Goal: Transaction & Acquisition: Obtain resource

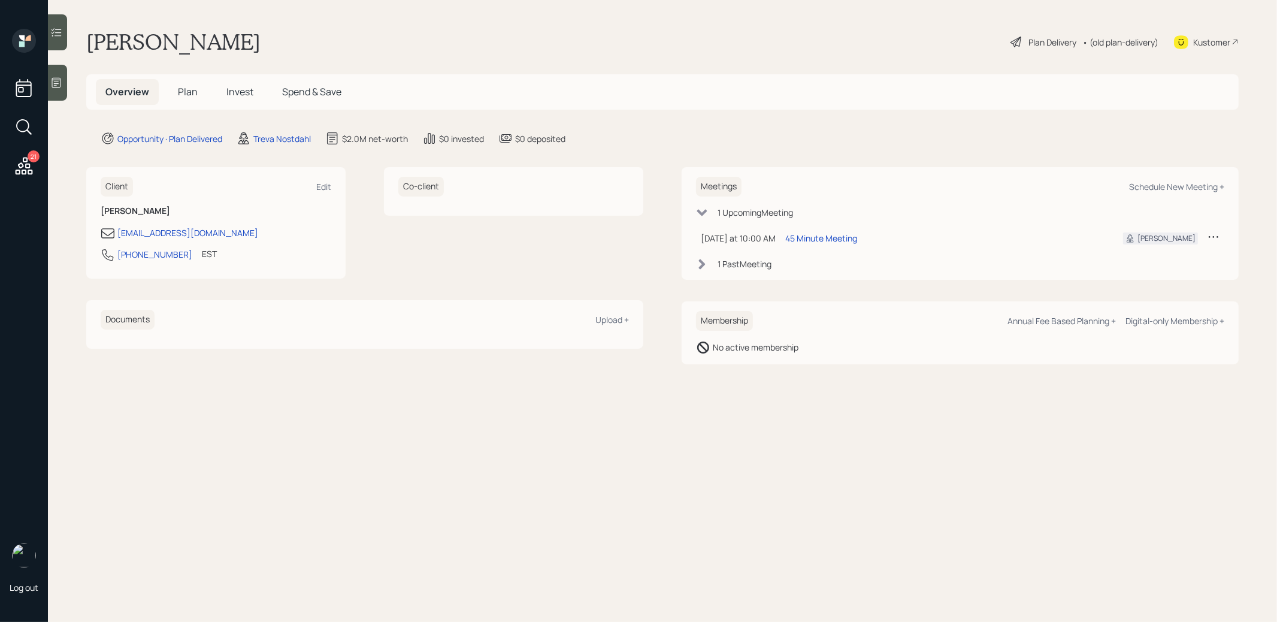
click at [187, 90] on span "Plan" at bounding box center [188, 91] width 20 height 13
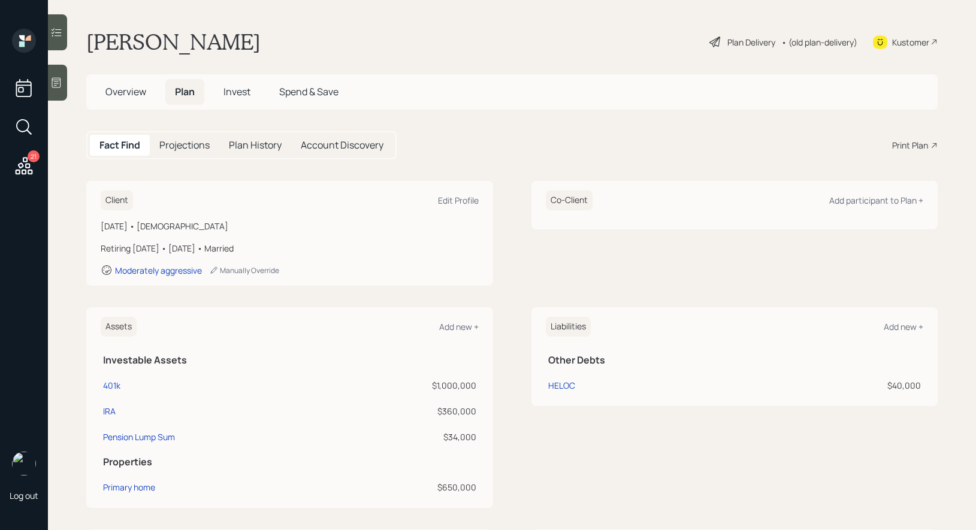
click at [751, 40] on div "Plan Delivery" at bounding box center [751, 42] width 48 height 13
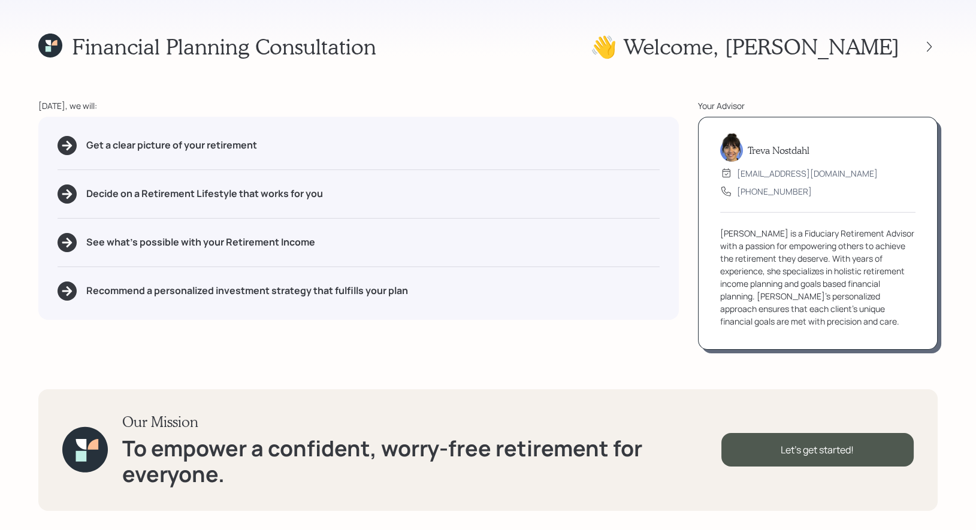
click at [56, 41] on icon at bounding box center [54, 42] width 5 height 5
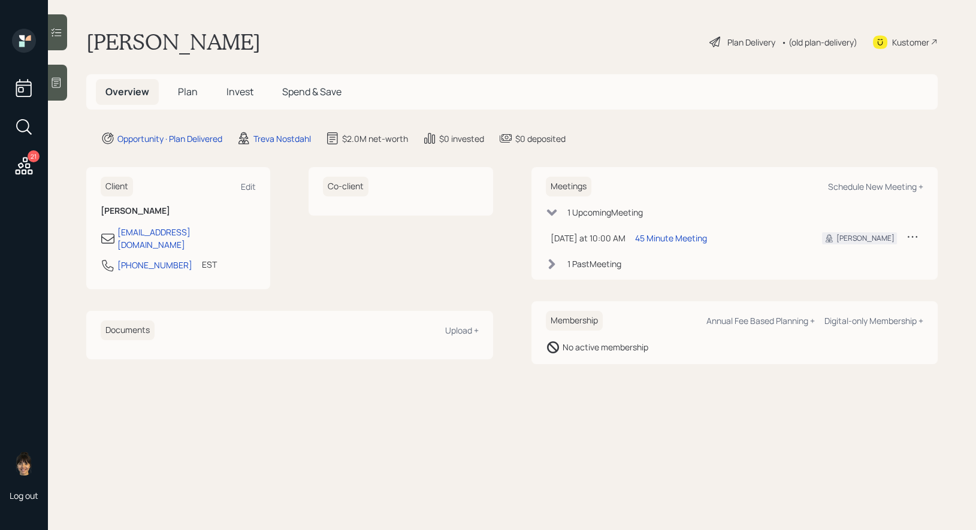
click at [237, 94] on span "Invest" at bounding box center [239, 91] width 27 height 13
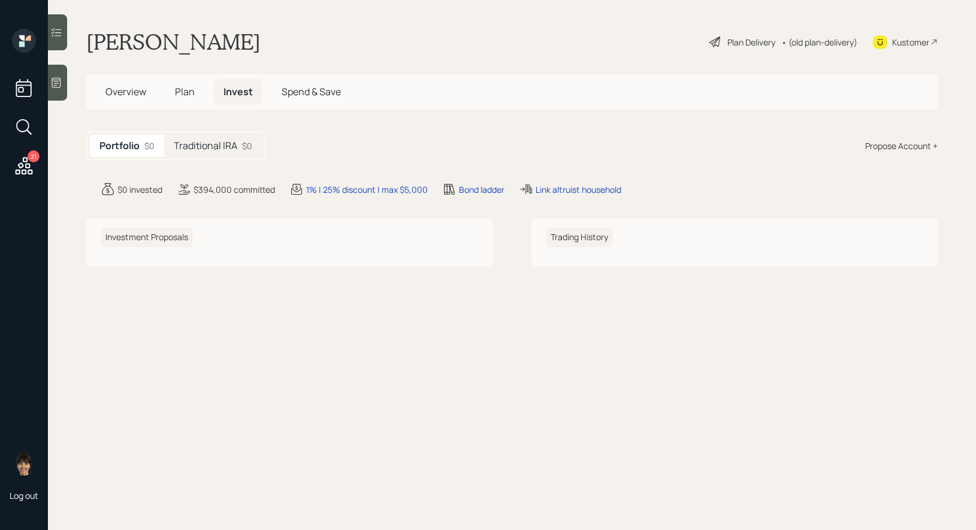
click at [227, 144] on h5 "Traditional IRA" at bounding box center [206, 145] width 64 height 11
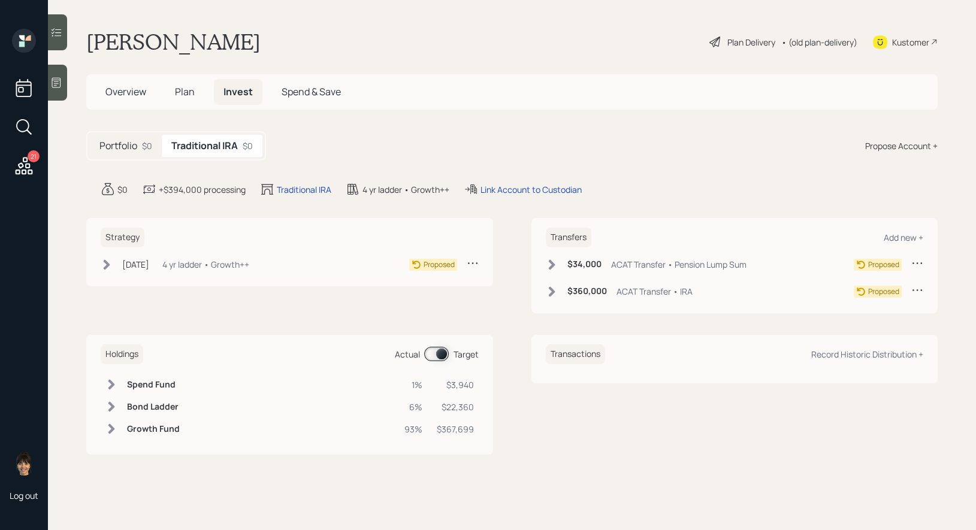
click at [751, 40] on div "Plan Delivery" at bounding box center [751, 42] width 48 height 13
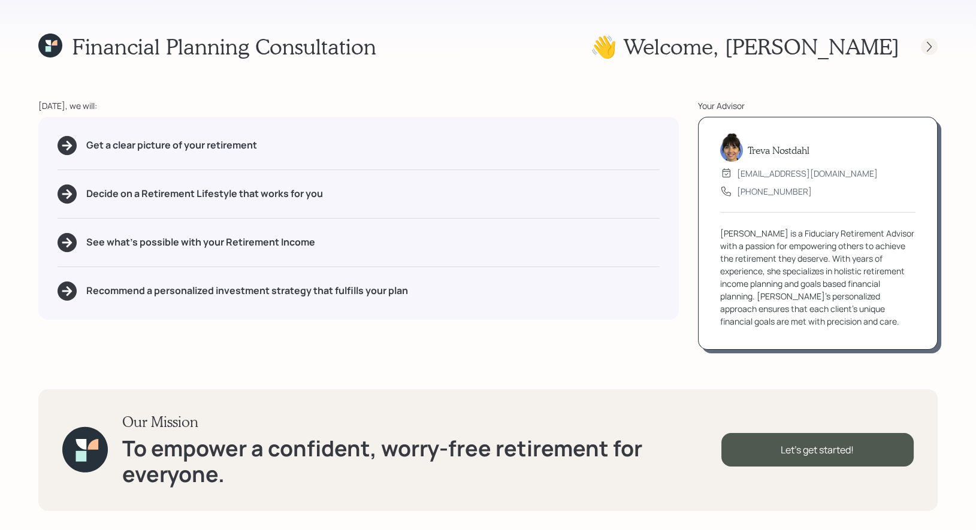
click at [926, 41] on icon at bounding box center [929, 47] width 12 height 12
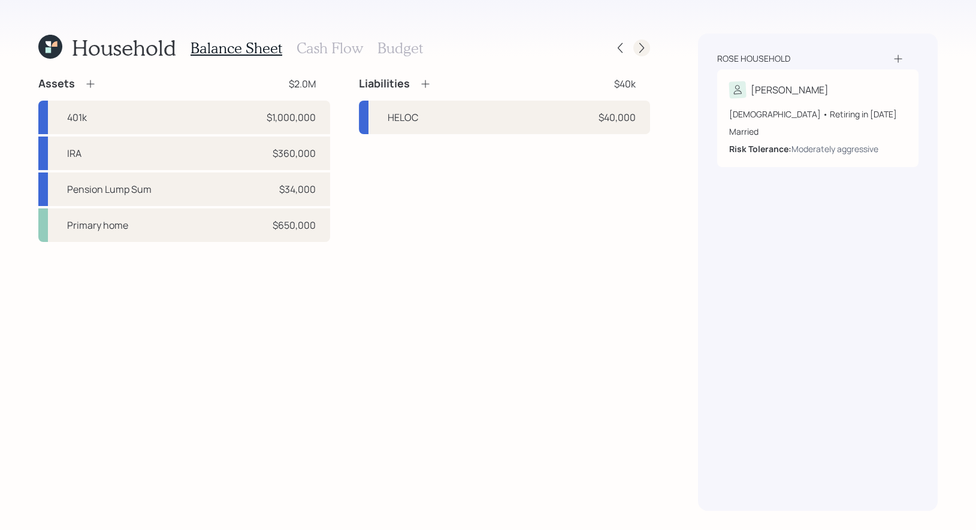
click at [643, 47] on icon at bounding box center [641, 48] width 5 height 10
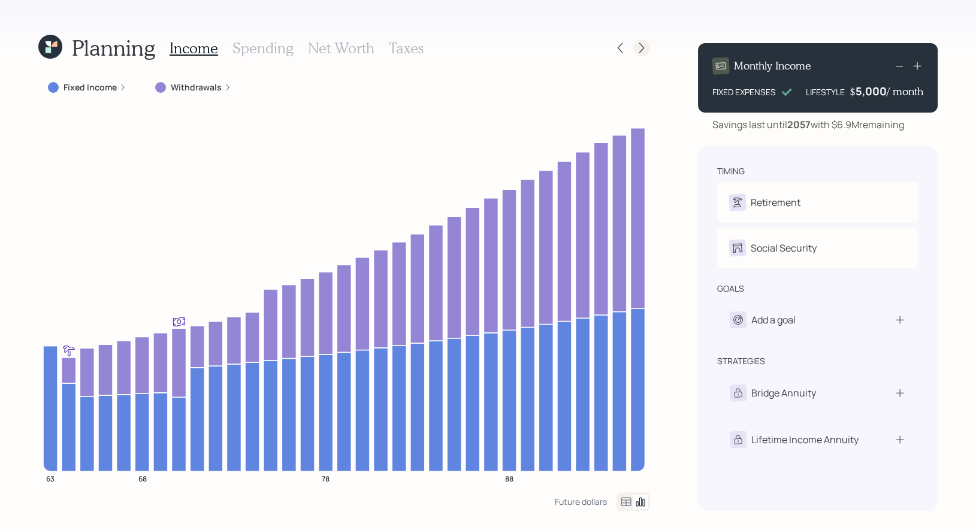
click at [643, 45] on icon at bounding box center [642, 48] width 12 height 12
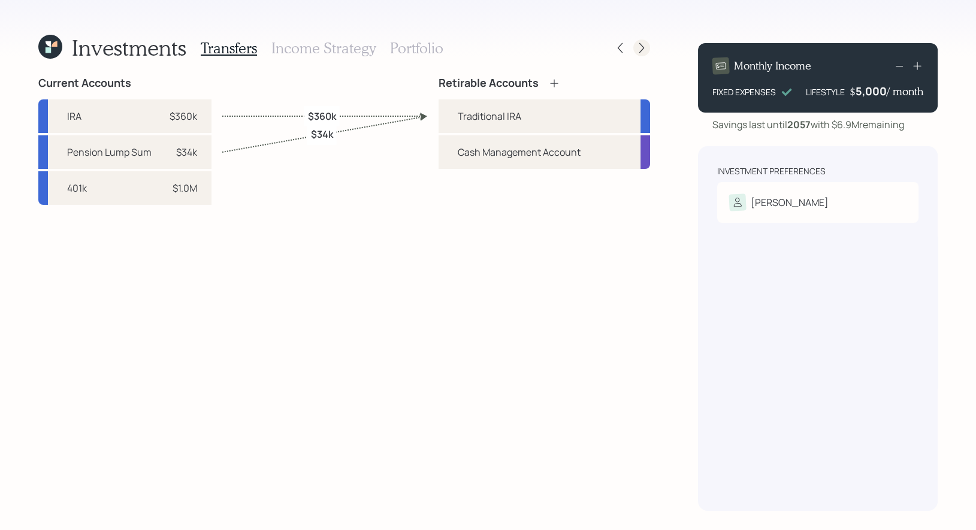
click at [643, 47] on icon at bounding box center [641, 48] width 5 height 10
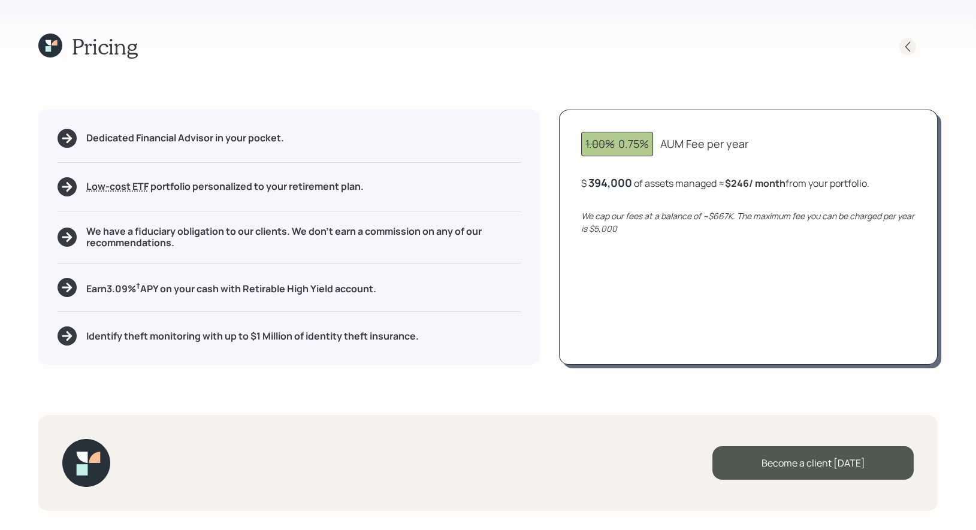
click at [907, 43] on icon at bounding box center [908, 47] width 12 height 12
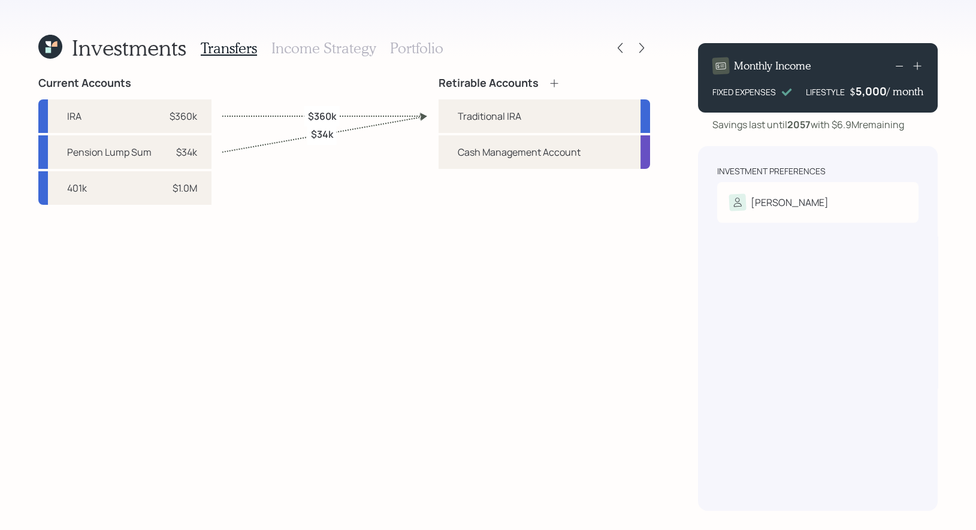
click at [409, 48] on h3 "Portfolio" at bounding box center [416, 48] width 53 height 17
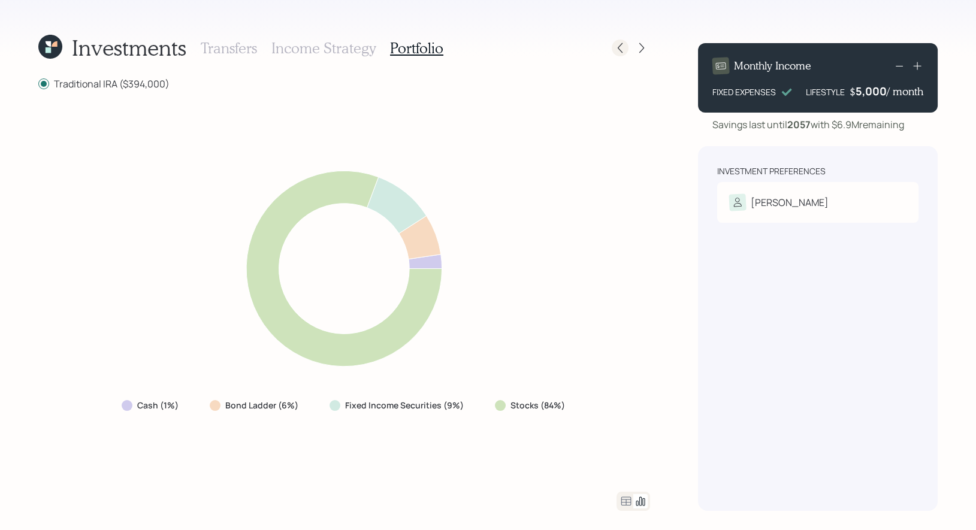
click at [621, 51] on icon at bounding box center [620, 48] width 5 height 10
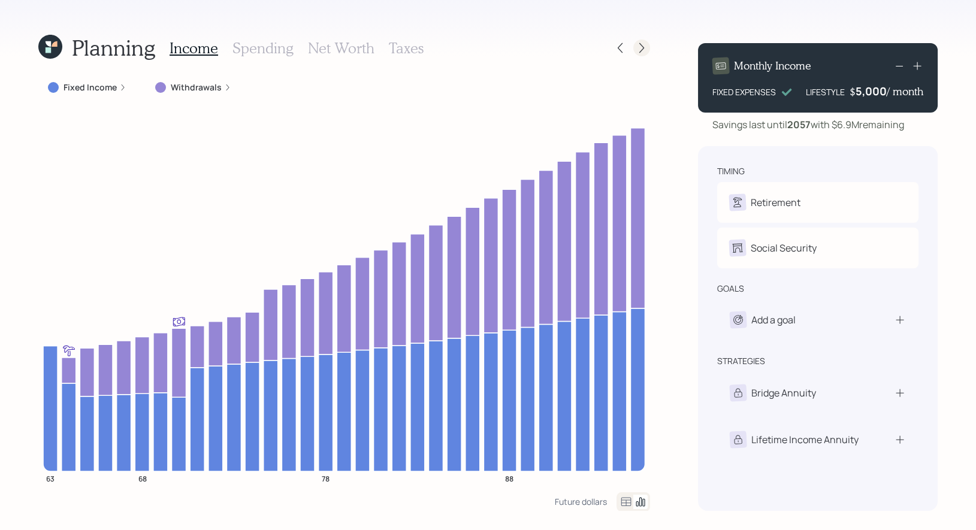
click at [641, 46] on icon at bounding box center [642, 48] width 12 height 12
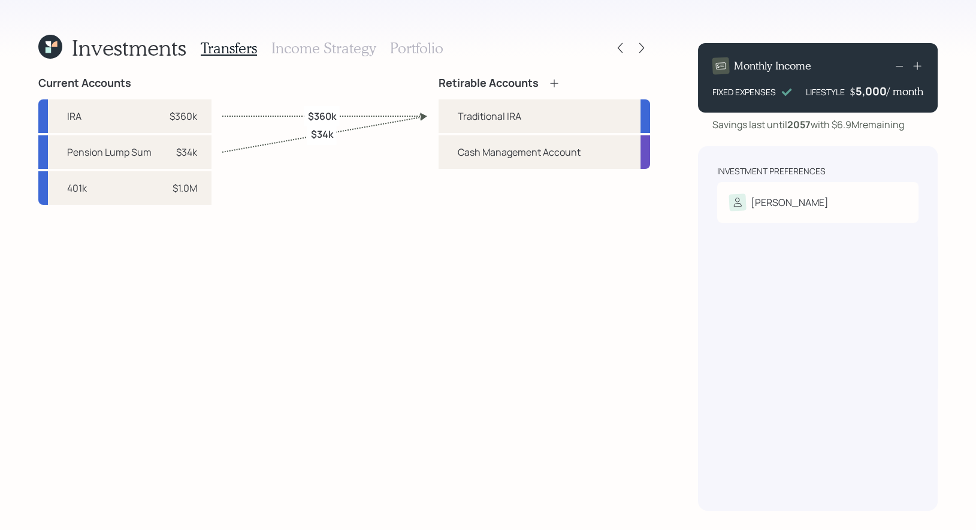
click at [413, 48] on h3 "Portfolio" at bounding box center [416, 48] width 53 height 17
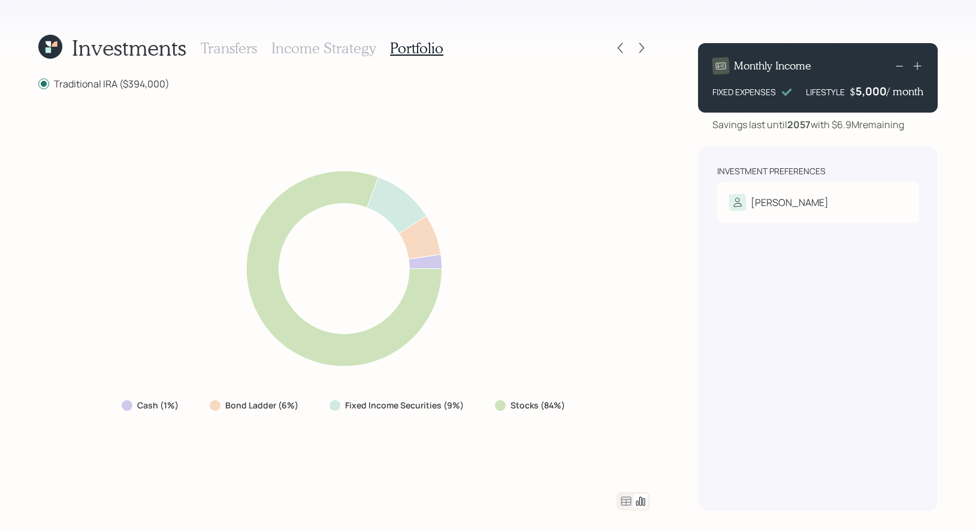
click at [312, 52] on h3 "Income Strategy" at bounding box center [323, 48] width 104 height 17
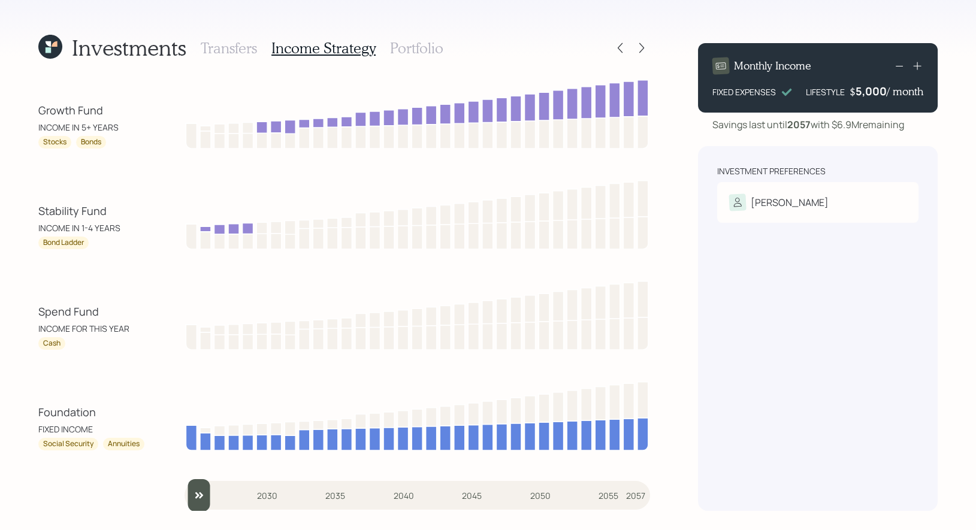
click at [406, 44] on h3 "Portfolio" at bounding box center [416, 48] width 53 height 17
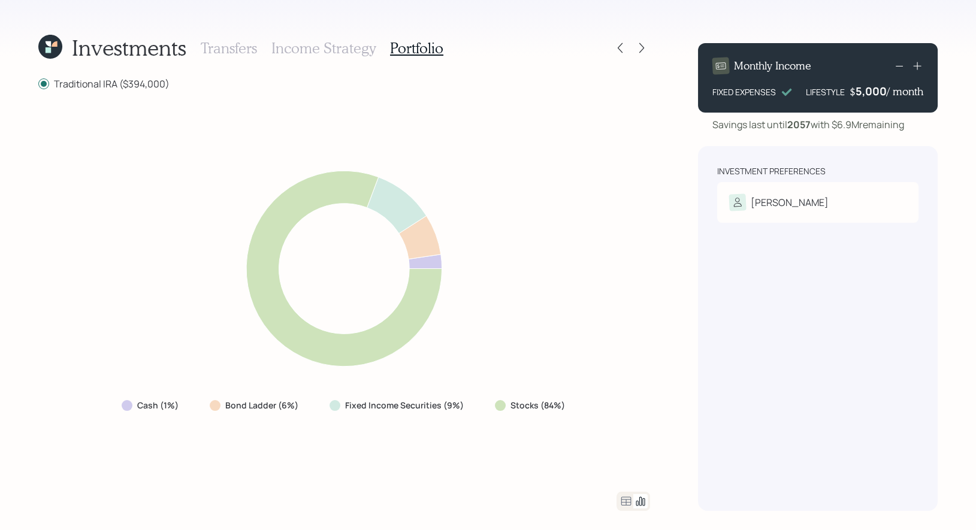
click at [234, 52] on h3 "Transfers" at bounding box center [229, 48] width 56 height 17
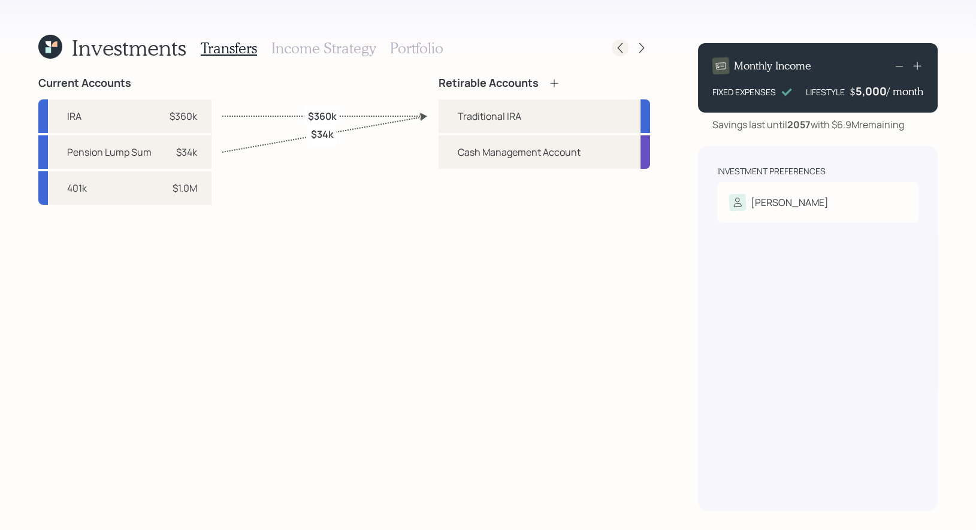
click at [618, 46] on icon at bounding box center [620, 48] width 12 height 12
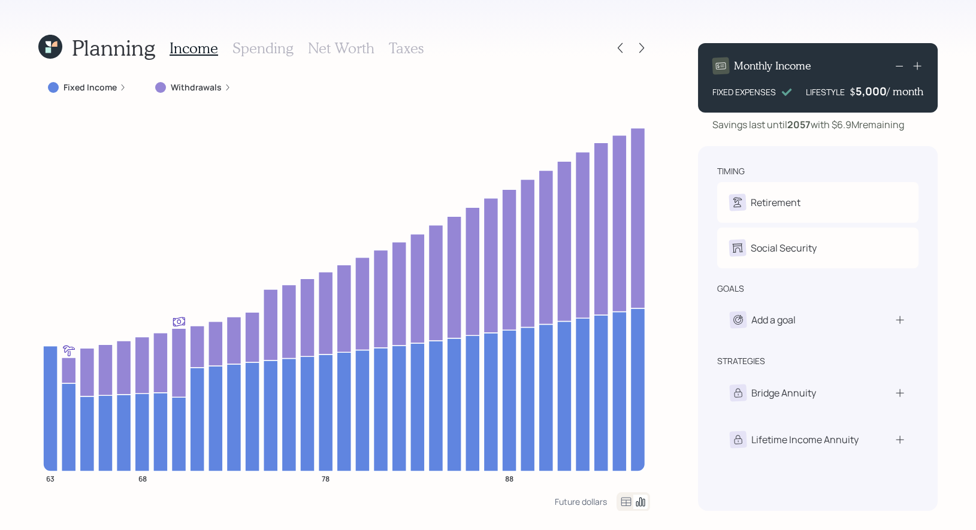
click at [195, 86] on label "Withdrawals" at bounding box center [196, 87] width 51 height 12
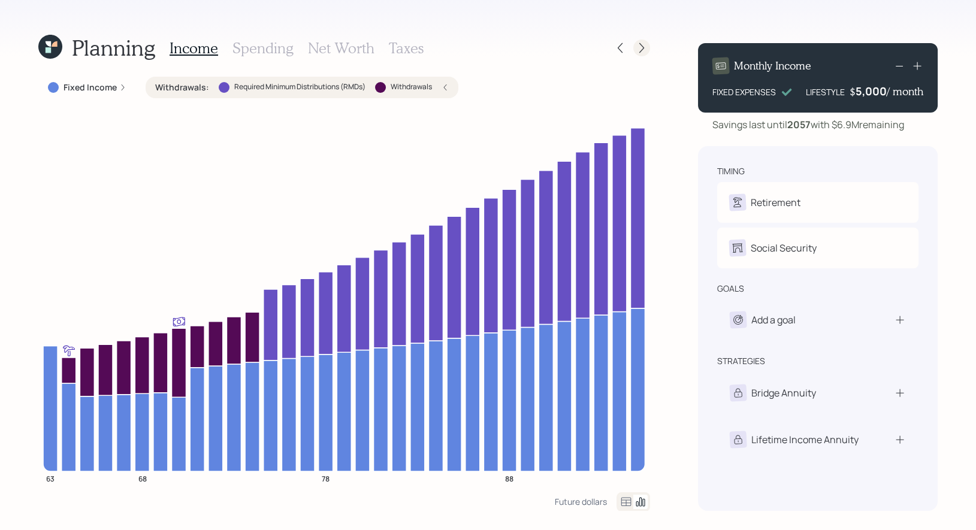
click at [643, 50] on icon at bounding box center [642, 48] width 12 height 12
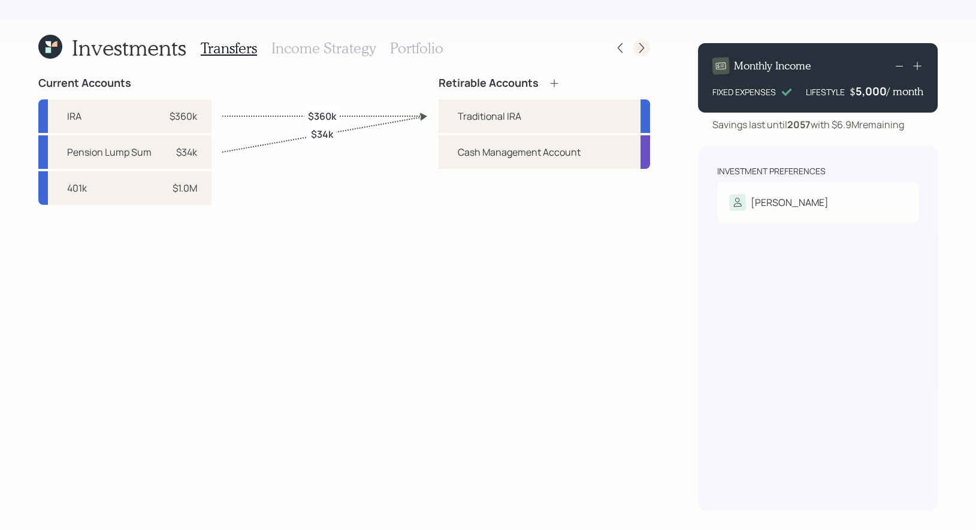
click at [641, 46] on icon at bounding box center [642, 48] width 12 height 12
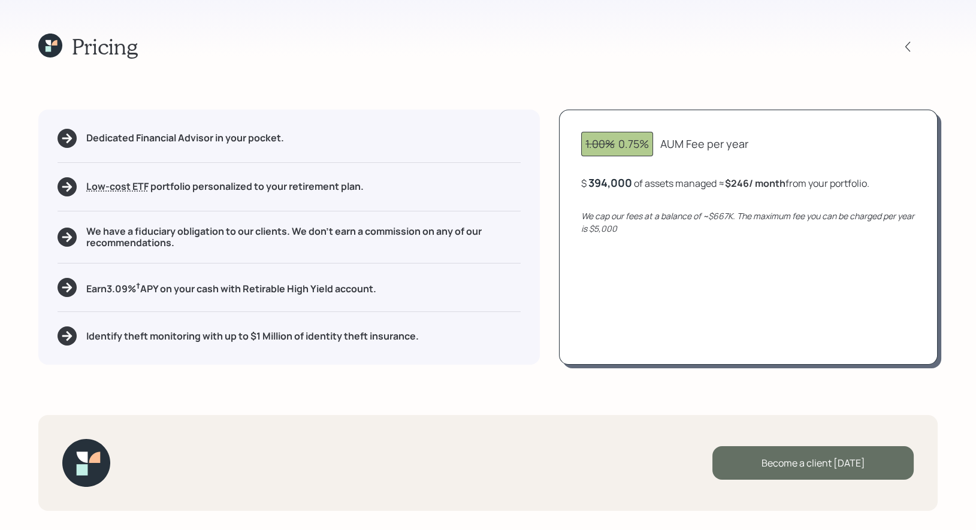
click at [821, 467] on div "Become a client [DATE]" at bounding box center [812, 463] width 201 height 34
click at [786, 461] on div "Go to Altruist" at bounding box center [812, 463] width 201 height 34
click at [51, 47] on icon at bounding box center [50, 46] width 24 height 24
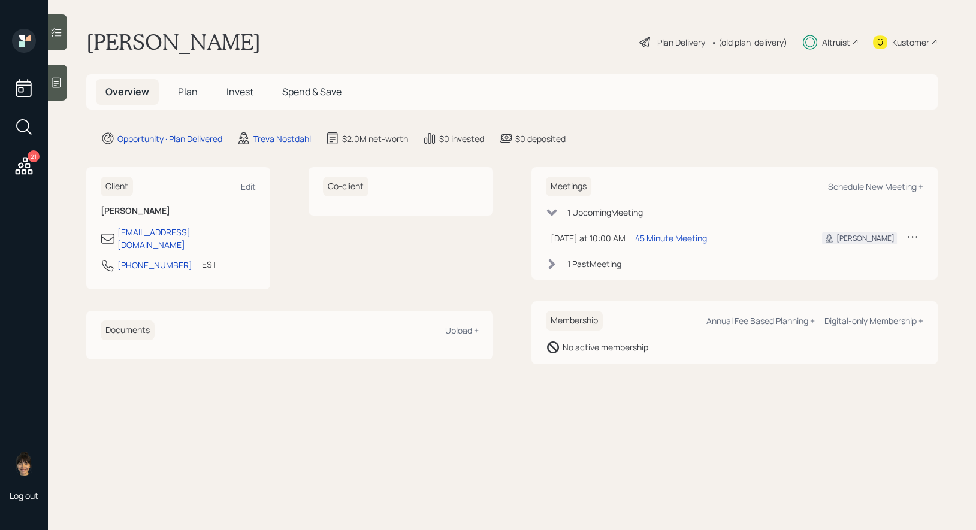
click at [235, 90] on span "Invest" at bounding box center [239, 91] width 27 height 13
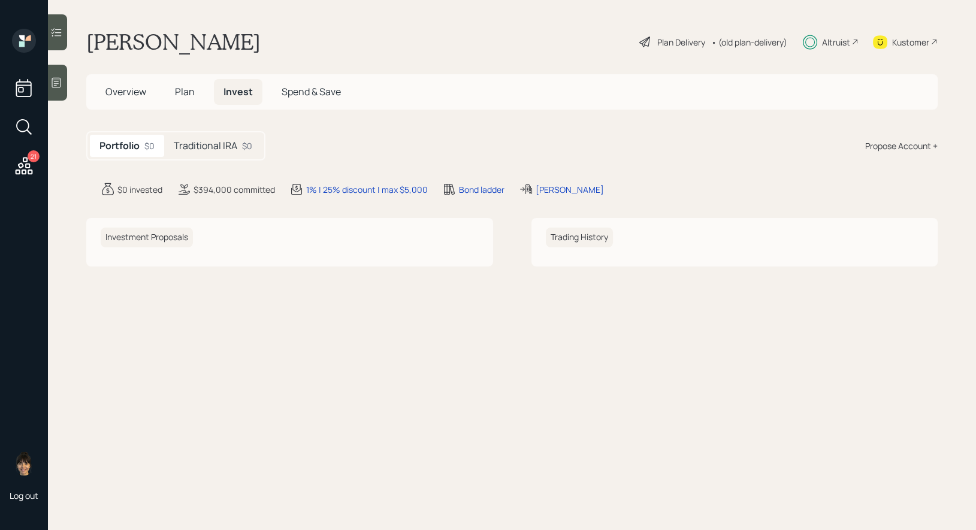
click at [202, 147] on h5 "Traditional IRA" at bounding box center [206, 145] width 64 height 11
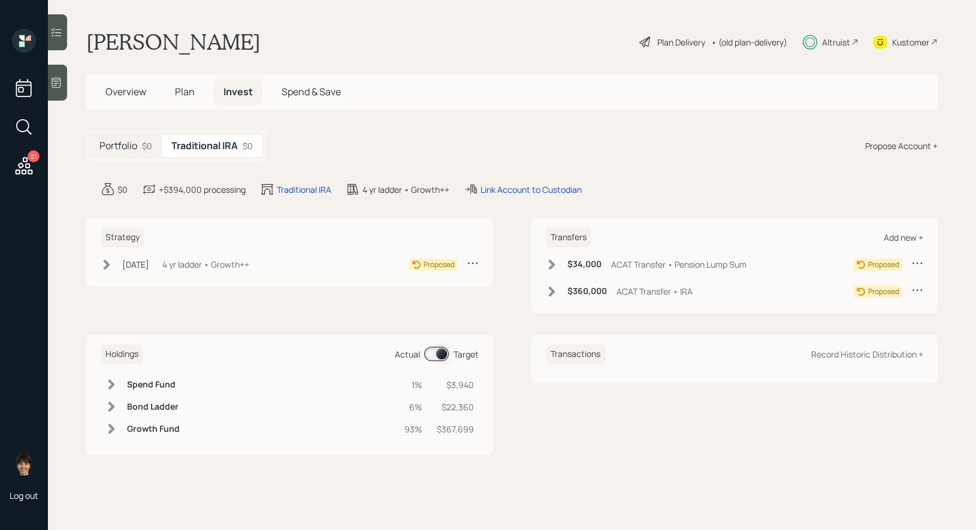
click at [900, 237] on div "Add new +" at bounding box center [904, 237] width 40 height 11
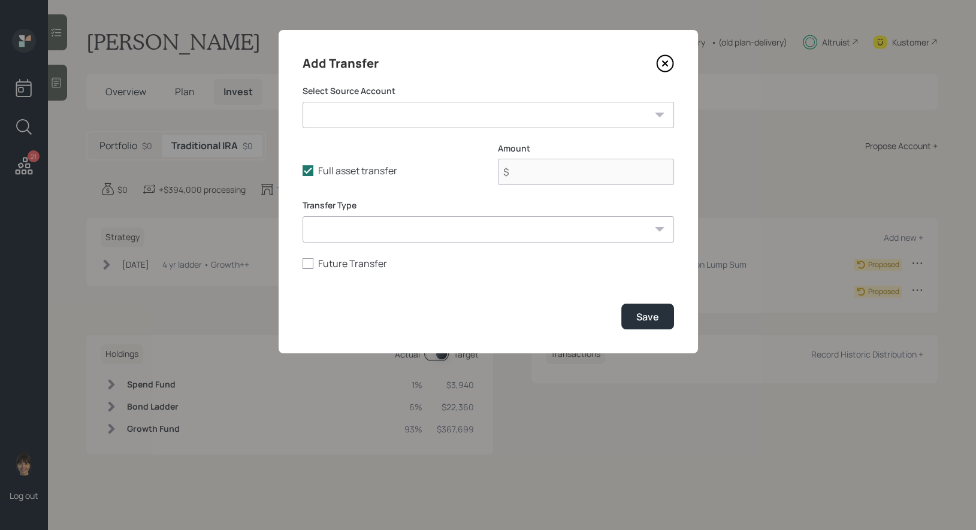
click at [424, 113] on select "401k ($1,000,000 | 401(k)) IRA ($360,000 | IRA) Pension Lump Sum ($34,000 | IRA)" at bounding box center [488, 115] width 371 height 26
select select "b3c50650-9238-4b20-a73f-6497eb0412ca"
click at [303, 102] on select "401k ($1,000,000 | 401(k)) IRA ($360,000 | IRA) Pension Lump Sum ($34,000 | IRA)" at bounding box center [488, 115] width 371 height 26
type input "$ 1,000,000"
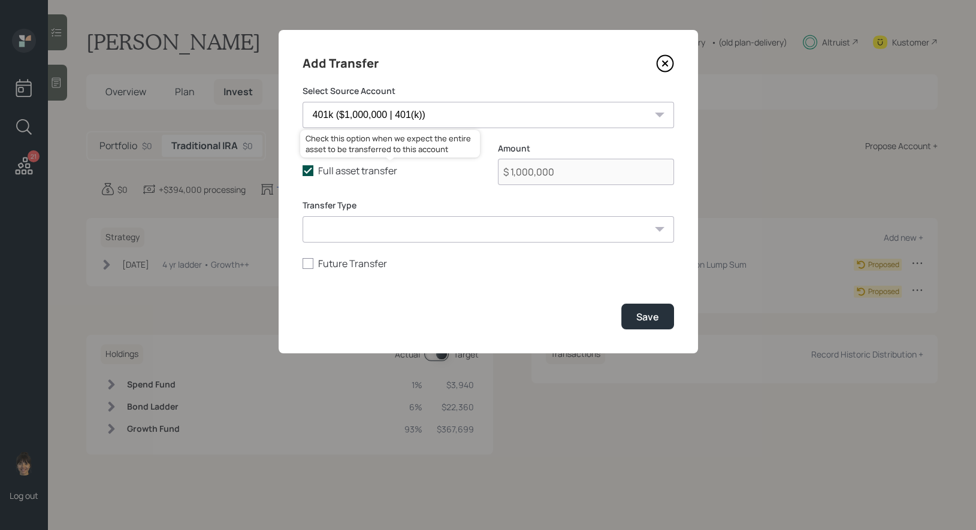
click at [310, 171] on icon at bounding box center [308, 170] width 11 height 11
click at [303, 171] on input "Full asset transfer" at bounding box center [302, 171] width 1 height 1
checkbox input "false"
click at [613, 173] on input "$ 1,000,000" at bounding box center [586, 172] width 176 height 26
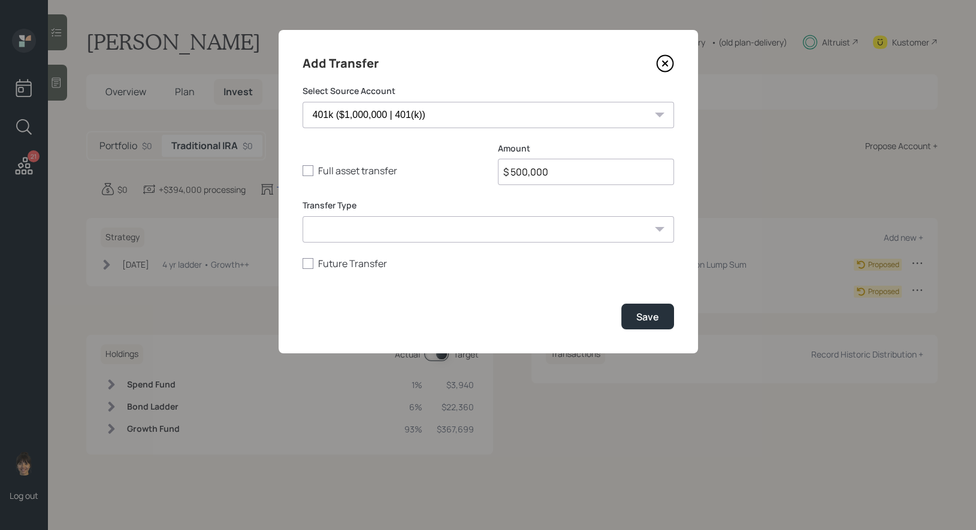
type input "$ 500,000"
click at [456, 228] on select "ACAT Transfer Non ACAT Transfer Capitalize Rollover Rollover Deposit" at bounding box center [488, 229] width 371 height 26
select select "rollover"
click at [303, 216] on select "ACAT Transfer Non ACAT Transfer Capitalize Rollover Rollover Deposit" at bounding box center [488, 229] width 371 height 26
click at [502, 316] on div "Save" at bounding box center [488, 317] width 371 height 26
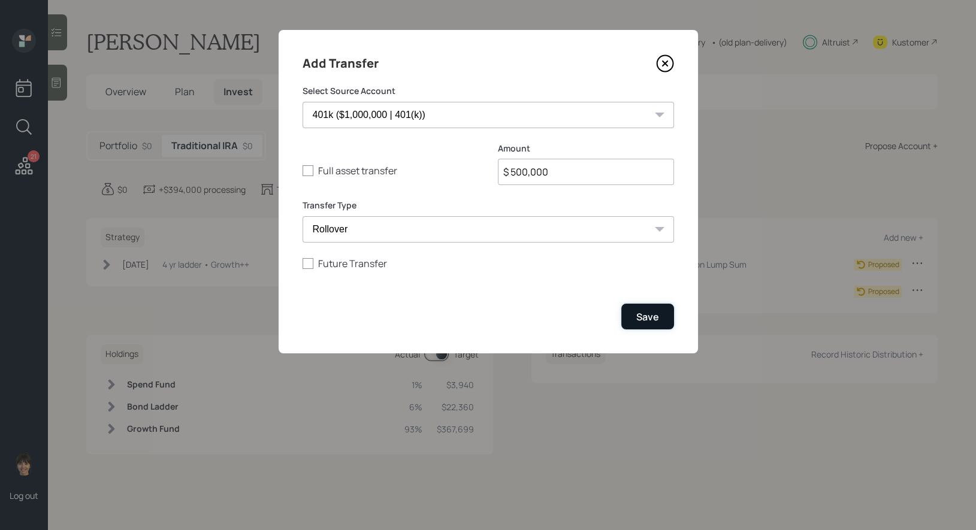
click at [645, 316] on div "Save" at bounding box center [647, 316] width 23 height 13
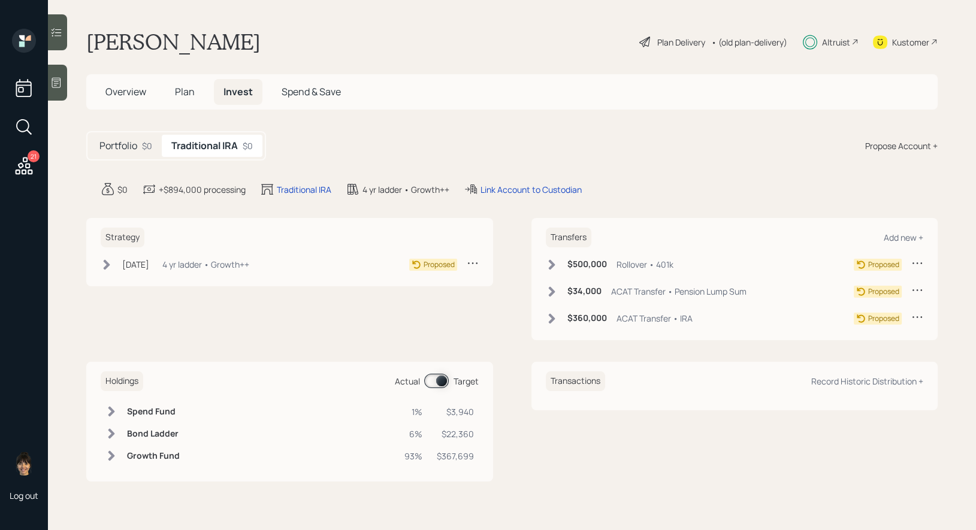
click at [547, 261] on icon at bounding box center [552, 265] width 12 height 12
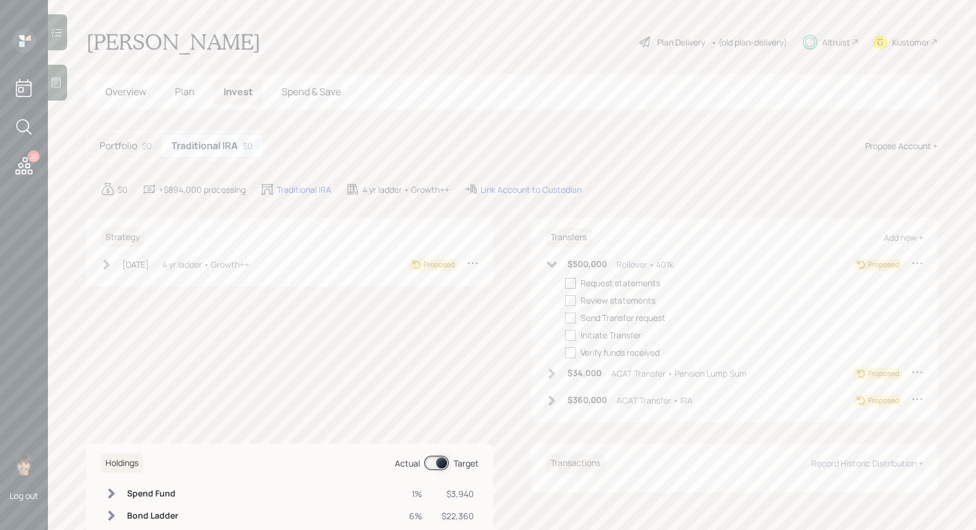
click at [571, 280] on div at bounding box center [570, 283] width 11 height 11
click at [565, 283] on input "checkbox" at bounding box center [564, 283] width 1 height 1
checkbox input "true"
click at [549, 376] on icon at bounding box center [551, 373] width 7 height 10
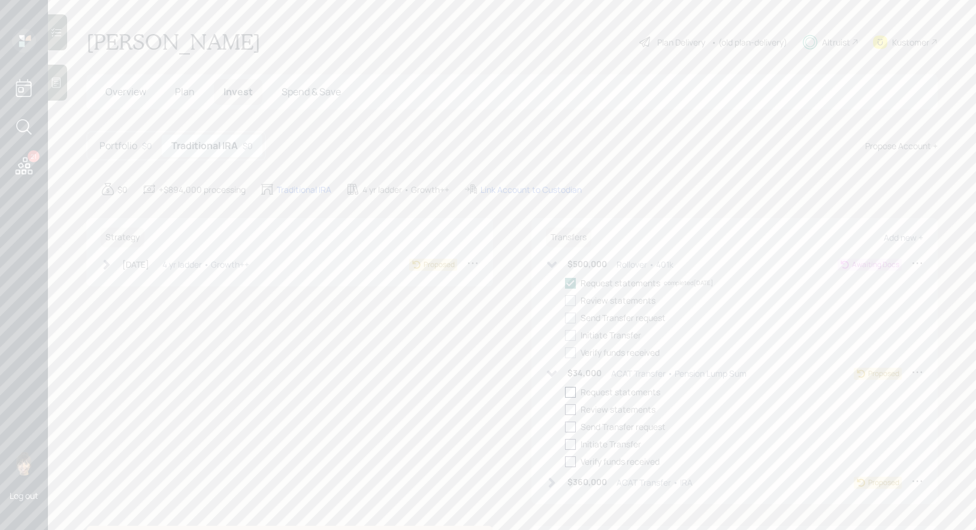
click at [572, 394] on div at bounding box center [570, 392] width 11 height 11
click at [565, 392] on input "checkbox" at bounding box center [564, 392] width 1 height 1
checkbox input "true"
click at [546, 482] on icon at bounding box center [552, 483] width 12 height 12
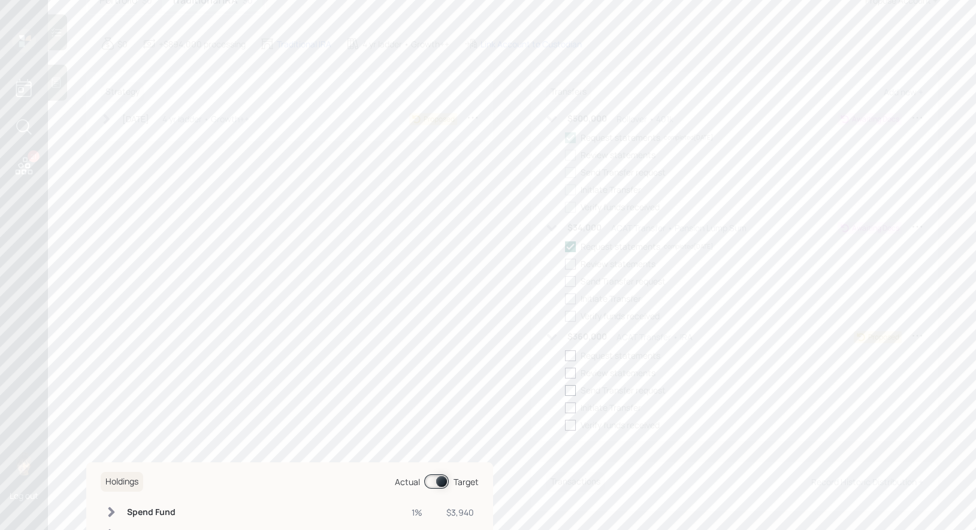
scroll to position [168, 0]
click at [573, 331] on div at bounding box center [570, 333] width 11 height 11
click at [565, 333] on input "checkbox" at bounding box center [564, 333] width 1 height 1
checkbox input "true"
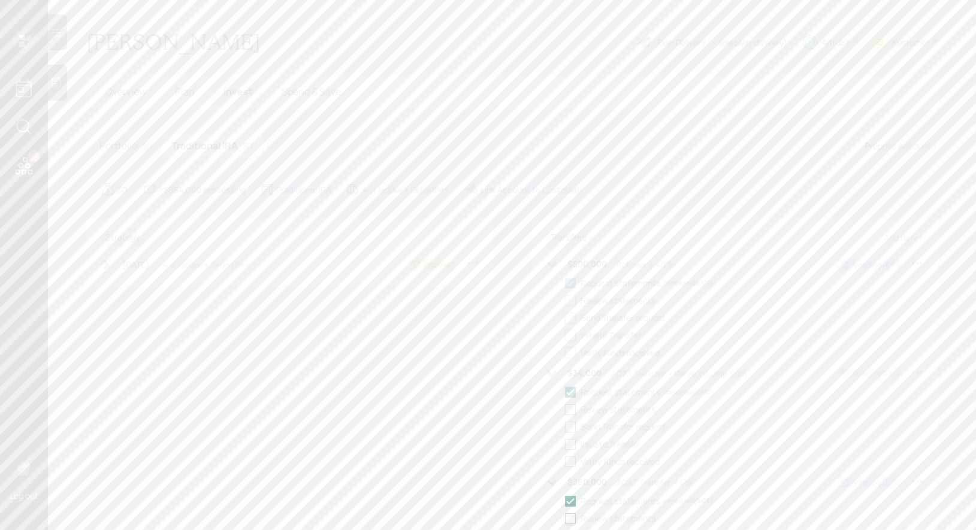
click at [183, 91] on span "Plan" at bounding box center [185, 91] width 20 height 13
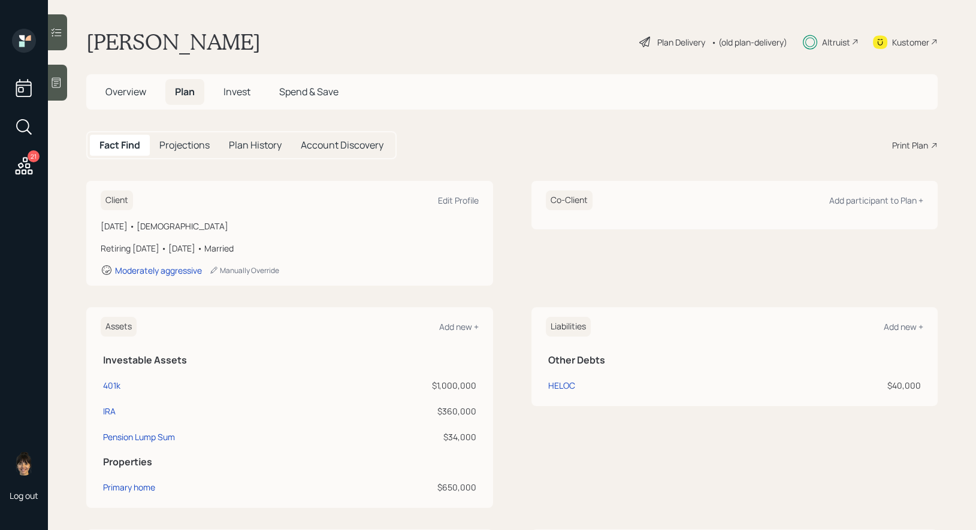
click at [67, 195] on main "[PERSON_NAME] Plan Delivery • (old plan-delivery) Altruist Kustomer Overview Pl…" at bounding box center [512, 265] width 928 height 530
click at [238, 85] on span "Invest" at bounding box center [236, 91] width 27 height 13
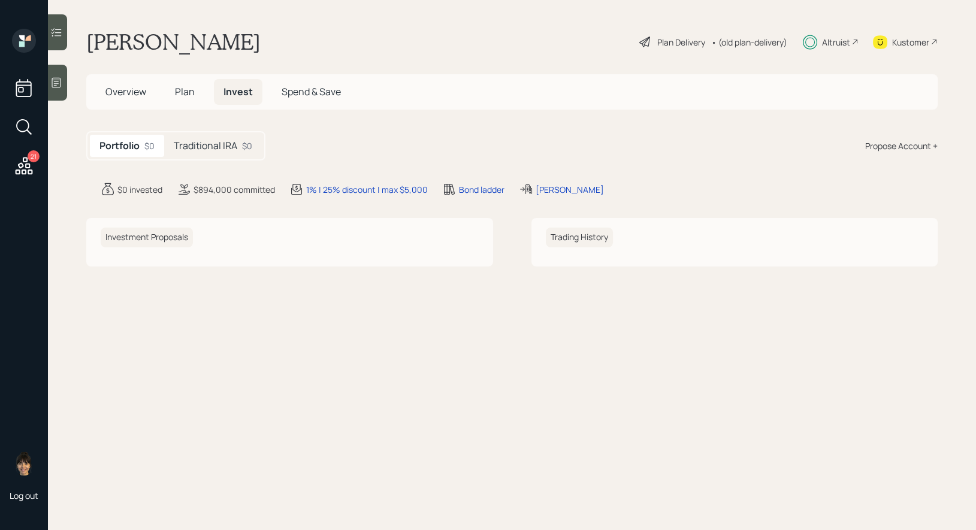
click at [217, 142] on h5 "Traditional IRA" at bounding box center [206, 145] width 64 height 11
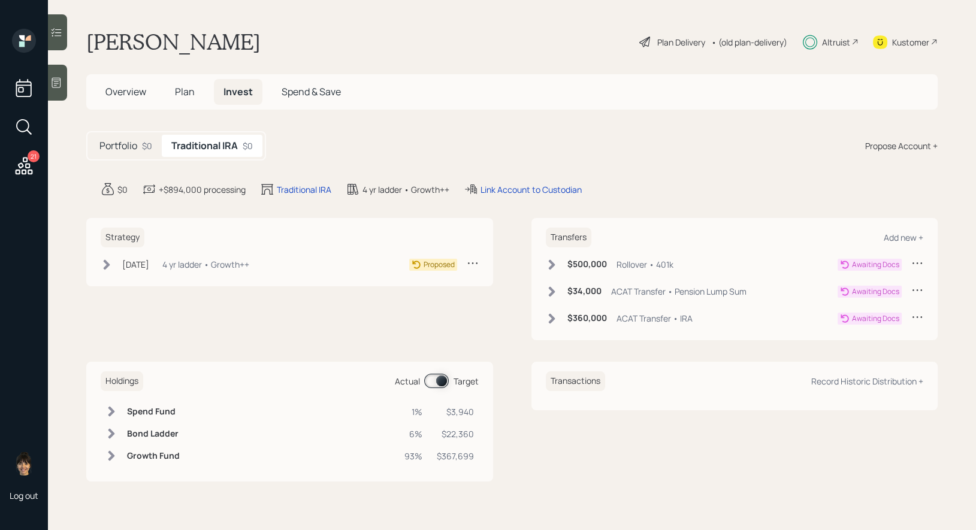
click at [108, 261] on icon at bounding box center [107, 265] width 12 height 12
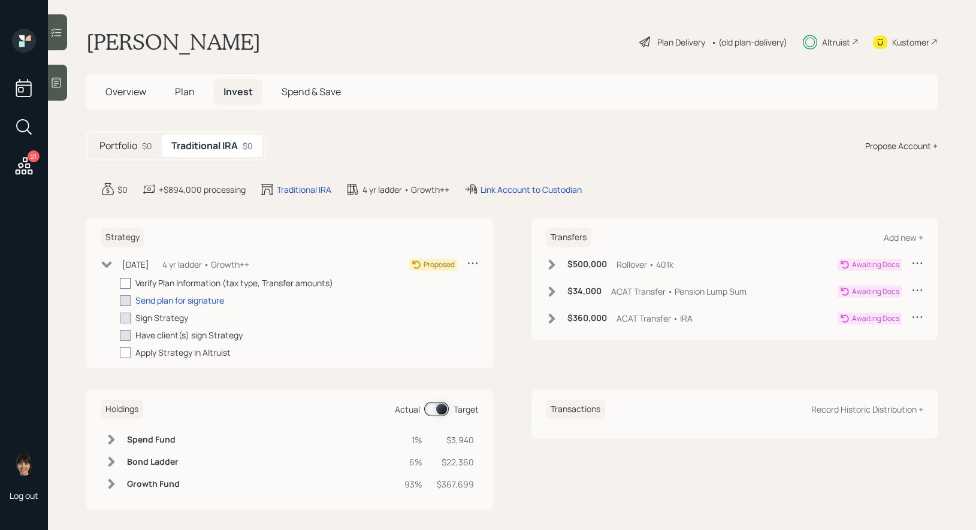
click at [126, 282] on div at bounding box center [125, 283] width 11 height 11
click at [120, 283] on input "checkbox" at bounding box center [119, 283] width 1 height 1
checkbox input "true"
click at [911, 235] on div "Add new +" at bounding box center [904, 237] width 40 height 11
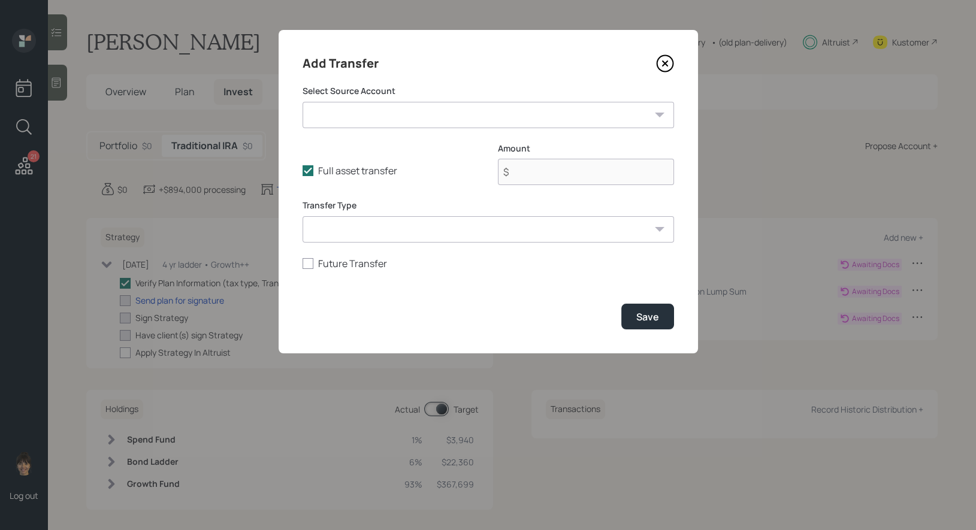
click at [431, 111] on select "401k ($1,000,000 | 401(k)) IRA ($360,000 | IRA) Pension Lump Sum ($34,000 | IRA)" at bounding box center [488, 115] width 371 height 26
select select "b3c50650-9238-4b20-a73f-6497eb0412ca"
click at [303, 102] on select "401k ($1,000,000 | 401(k)) IRA ($360,000 | IRA) Pension Lump Sum ($34,000 | IRA)" at bounding box center [488, 115] width 371 height 26
type input "$ 1,000,000"
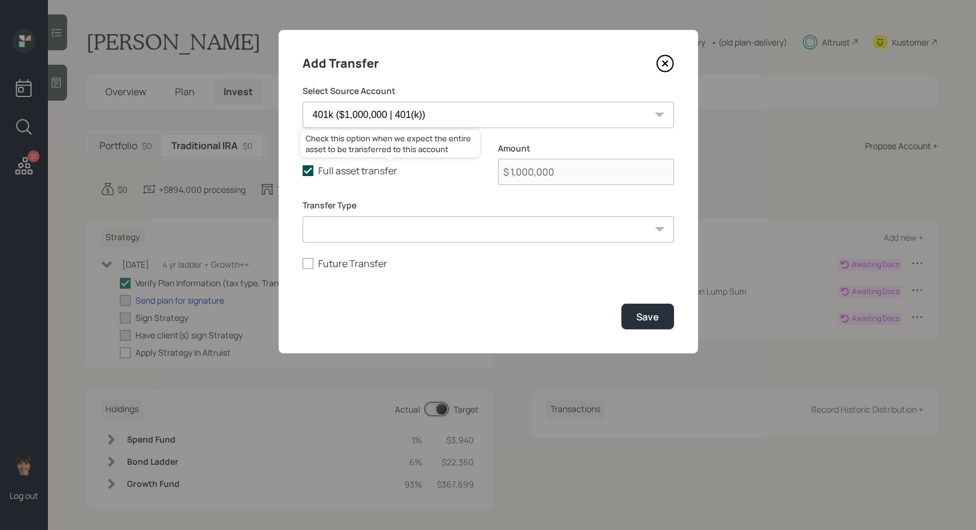
click at [307, 171] on polyline at bounding box center [307, 170] width 7 height 5
click at [303, 171] on input "Full asset transfer" at bounding box center [302, 171] width 1 height 1
checkbox input "false"
click at [588, 173] on input "$ 1,000,000" at bounding box center [586, 172] width 176 height 26
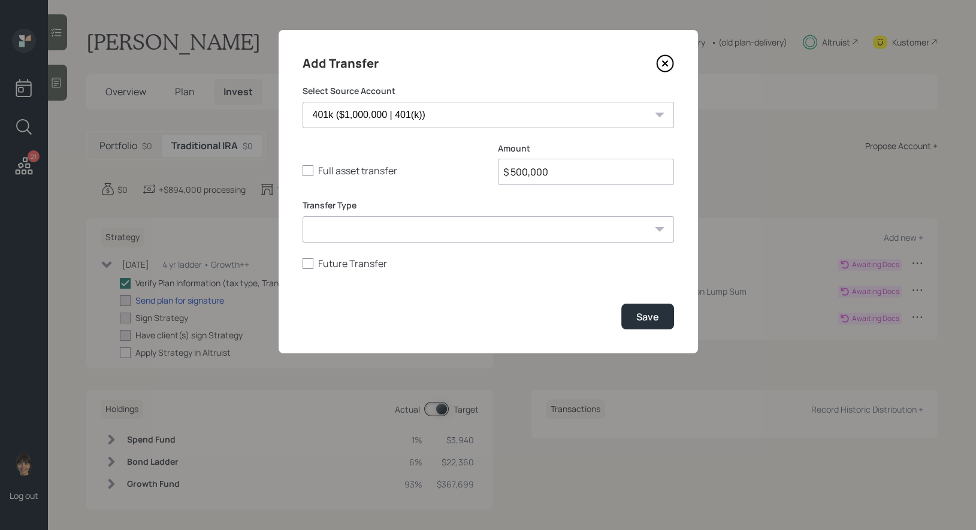
type input "$ 500,000"
click at [462, 238] on select "ACAT Transfer Non ACAT Transfer Capitalize Rollover Rollover Deposit" at bounding box center [488, 229] width 371 height 26
select select "rollover"
click at [303, 216] on select "ACAT Transfer Non ACAT Transfer Capitalize Rollover Rollover Deposit" at bounding box center [488, 229] width 371 height 26
click at [305, 264] on div at bounding box center [308, 263] width 11 height 11
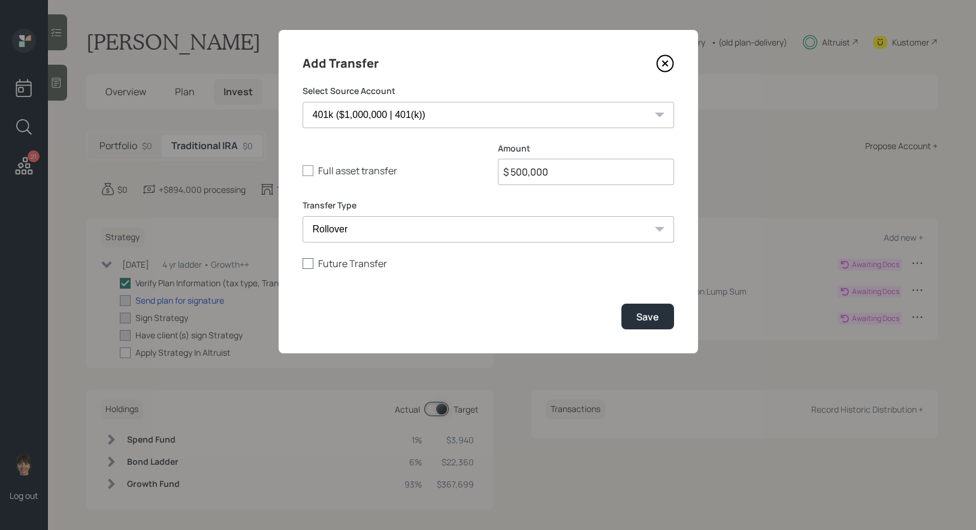
click at [303, 264] on input "Future Transfer" at bounding box center [302, 263] width 1 height 1
checkbox input "true"
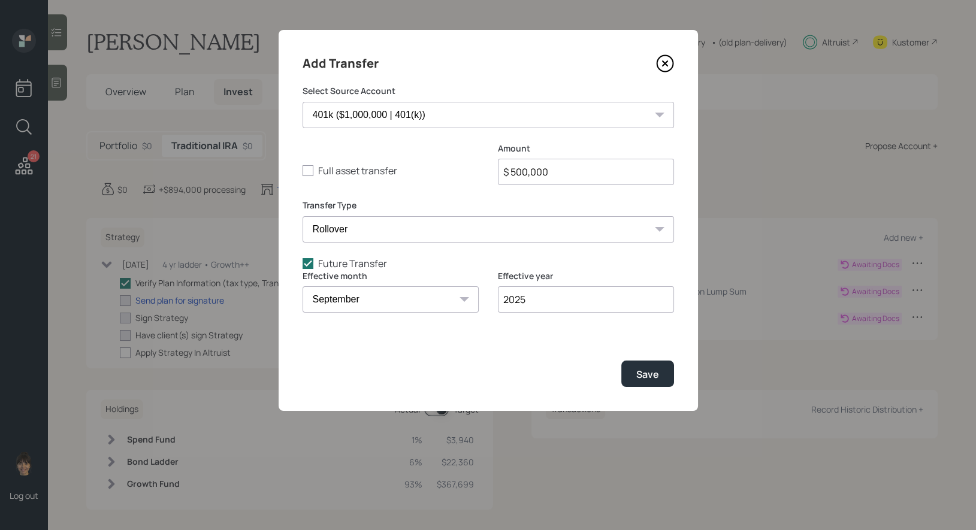
click at [452, 295] on select "January February March April May June July August September October November De…" at bounding box center [391, 299] width 176 height 26
select select "4"
click at [303, 286] on select "January February March April May June July August September October November De…" at bounding box center [391, 299] width 176 height 26
click at [560, 304] on input "2025" at bounding box center [586, 299] width 176 height 26
type input "2026"
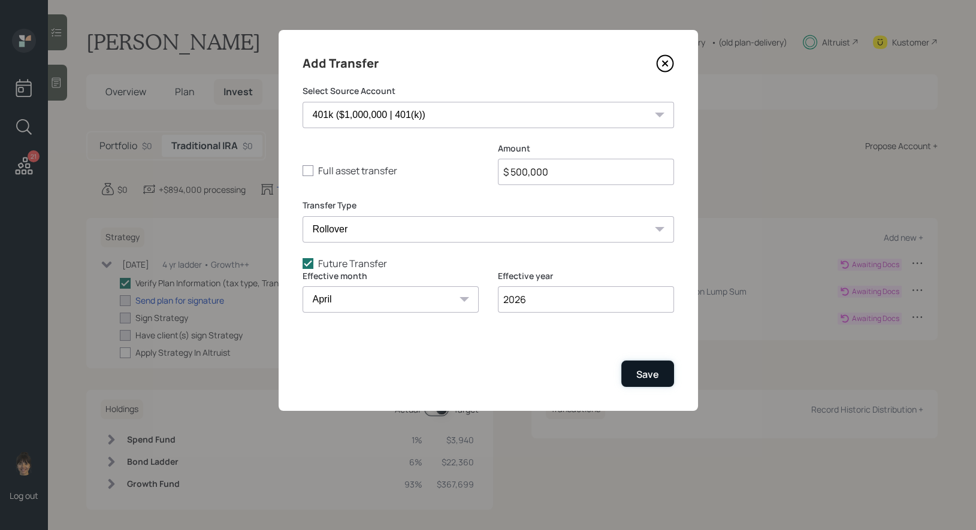
click at [658, 371] on button "Save" at bounding box center [647, 374] width 53 height 26
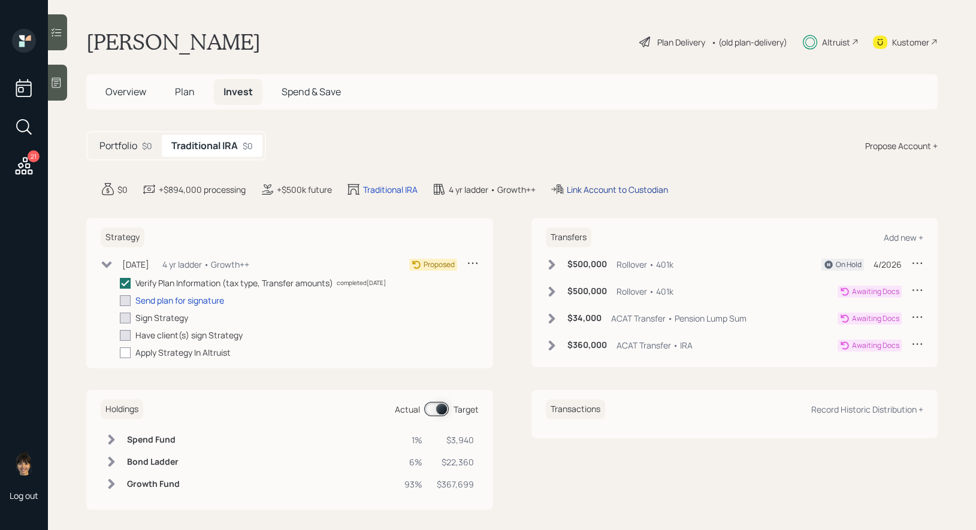
click at [602, 188] on div "Link Account to Custodian" at bounding box center [617, 189] width 101 height 13
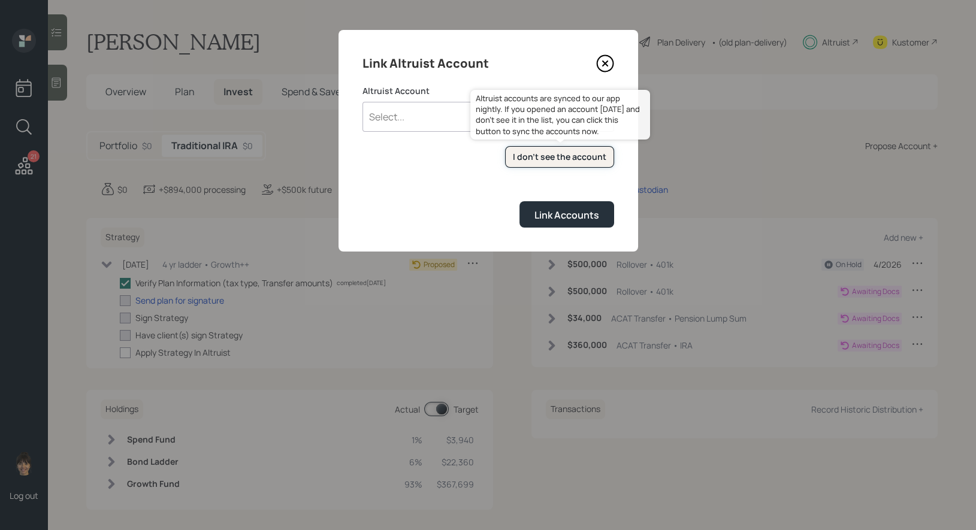
click at [533, 161] on div "I don't see the account" at bounding box center [559, 157] width 93 height 12
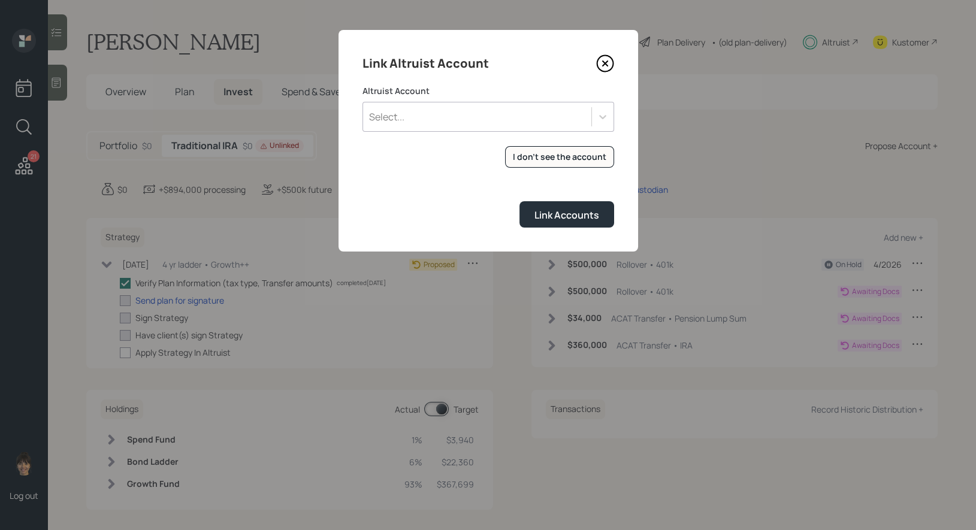
click at [412, 119] on div "Select..." at bounding box center [477, 117] width 228 height 20
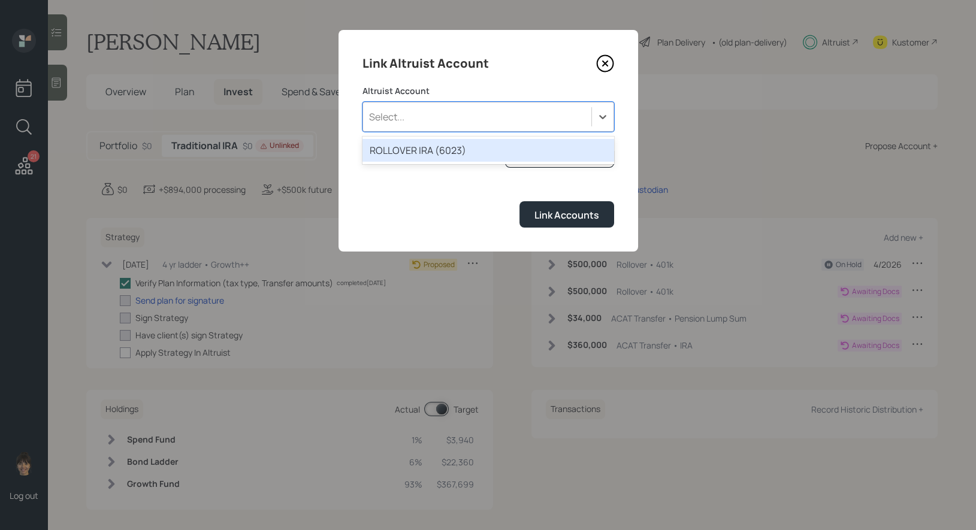
click at [416, 144] on div "ROLLOVER IRA (6023)" at bounding box center [488, 150] width 252 height 23
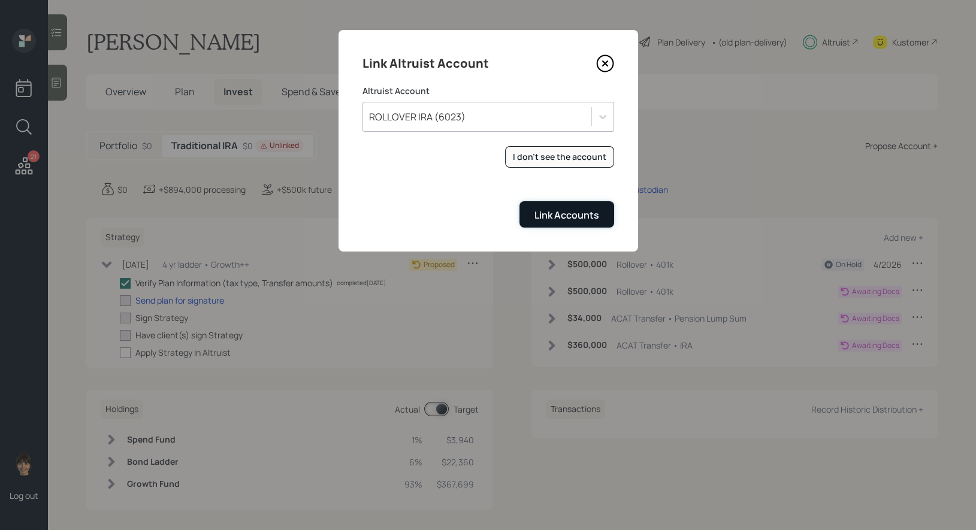
click at [575, 218] on div "Link Accounts" at bounding box center [566, 215] width 65 height 13
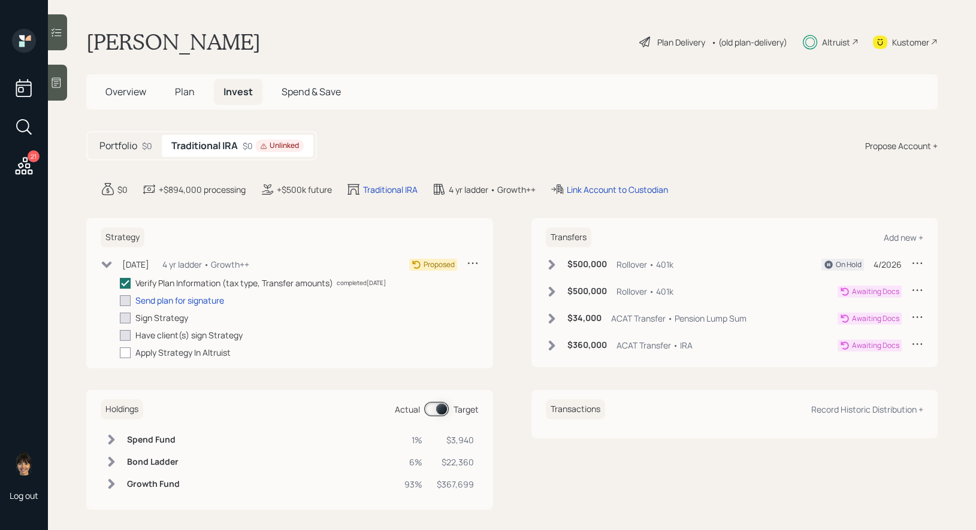
click at [119, 90] on span "Overview" at bounding box center [125, 91] width 41 height 13
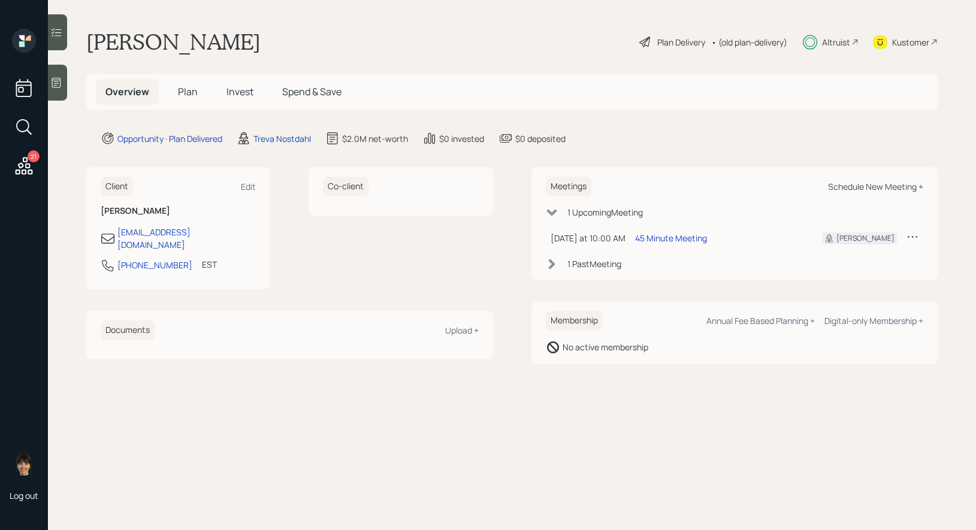
click at [876, 186] on div "Schedule New Meeting +" at bounding box center [875, 186] width 95 height 11
select select "8b79112e-3cfb-44f9-89e7-15267fe946c1"
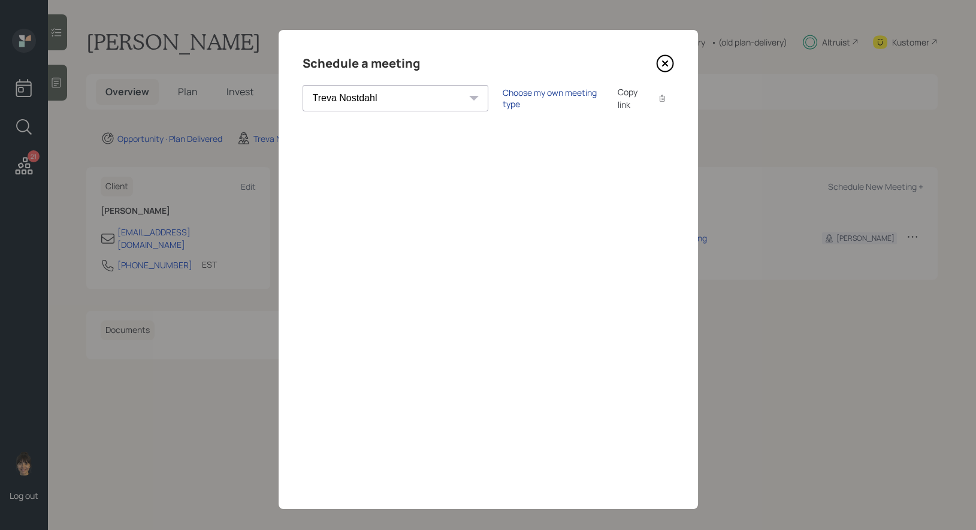
click at [503, 98] on div "Choose my own meeting type" at bounding box center [553, 98] width 101 height 23
click at [663, 62] on icon at bounding box center [664, 63] width 5 height 5
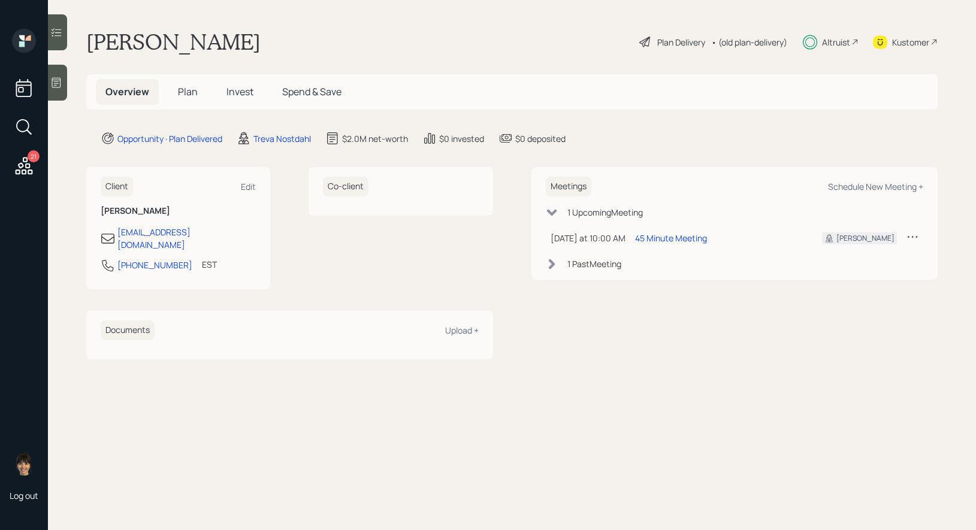
click at [185, 90] on span "Plan" at bounding box center [188, 91] width 20 height 13
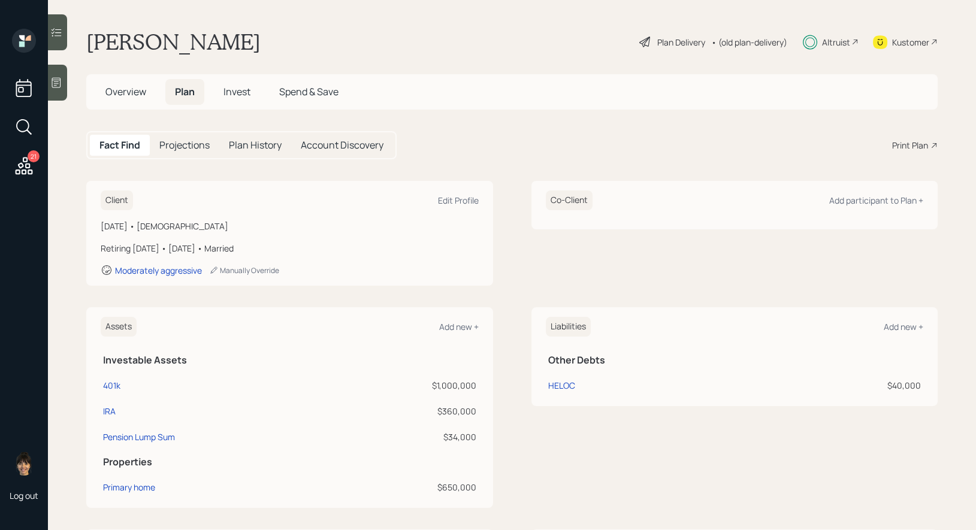
click at [104, 92] on h5 "Overview" at bounding box center [126, 92] width 60 height 26
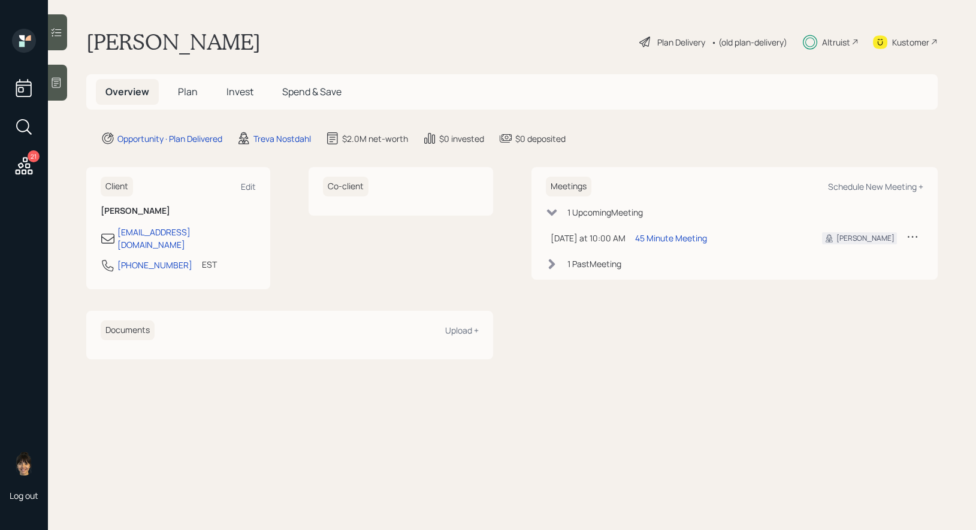
click at [237, 93] on span "Invest" at bounding box center [239, 91] width 27 height 13
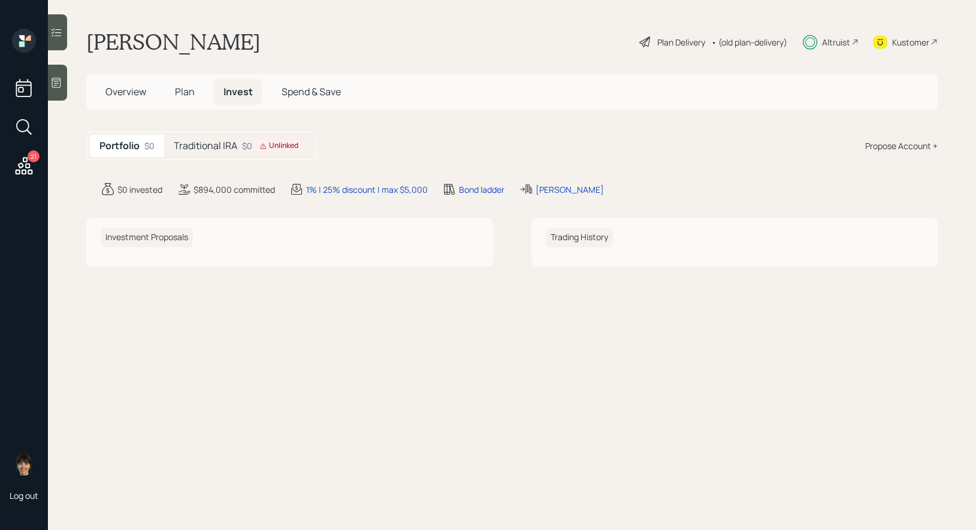
click at [231, 146] on h5 "Traditional IRA" at bounding box center [206, 145] width 64 height 11
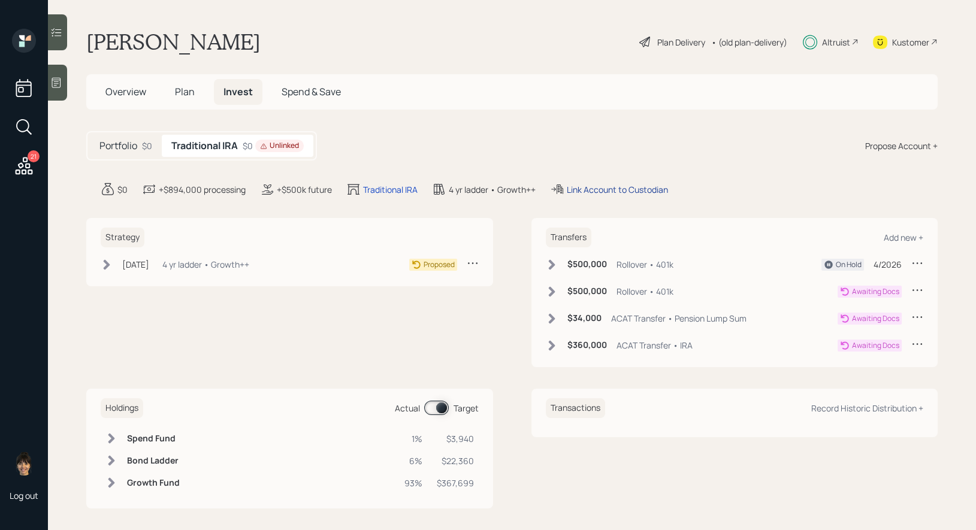
click at [593, 187] on div "Link Account to Custodian" at bounding box center [617, 189] width 101 height 13
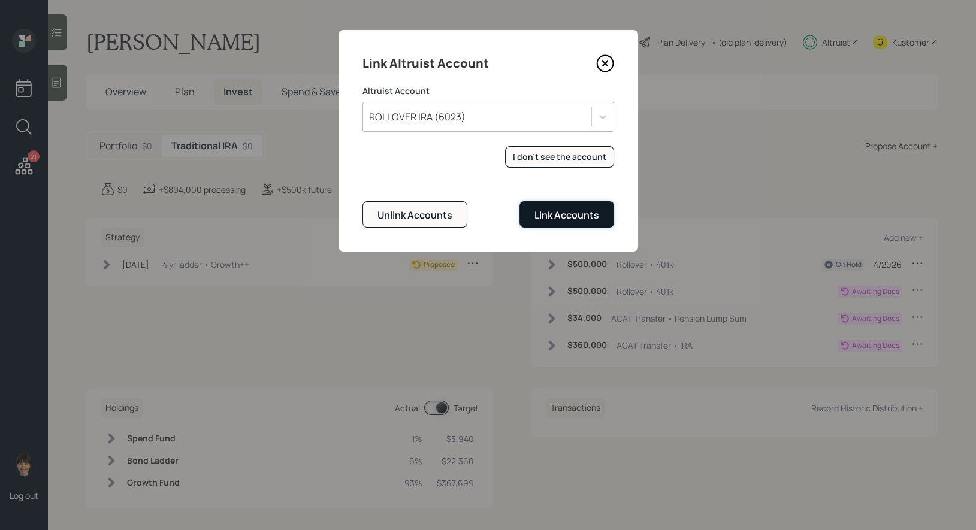
click at [557, 213] on div "Link Accounts" at bounding box center [566, 215] width 65 height 13
